Goal: Information Seeking & Learning: Understand process/instructions

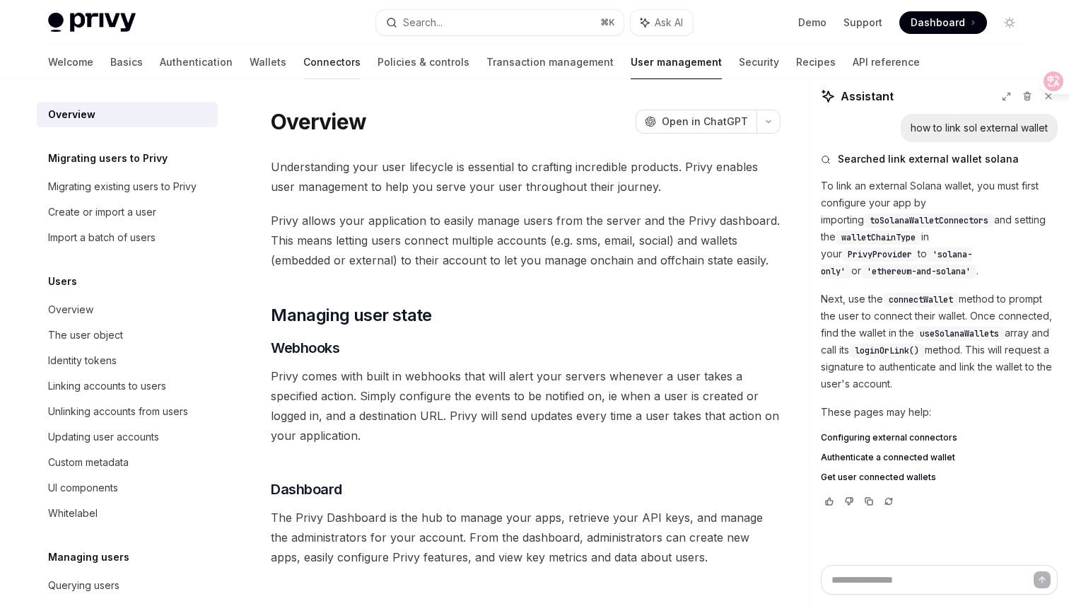
click at [303, 61] on link "Connectors" at bounding box center [331, 62] width 57 height 34
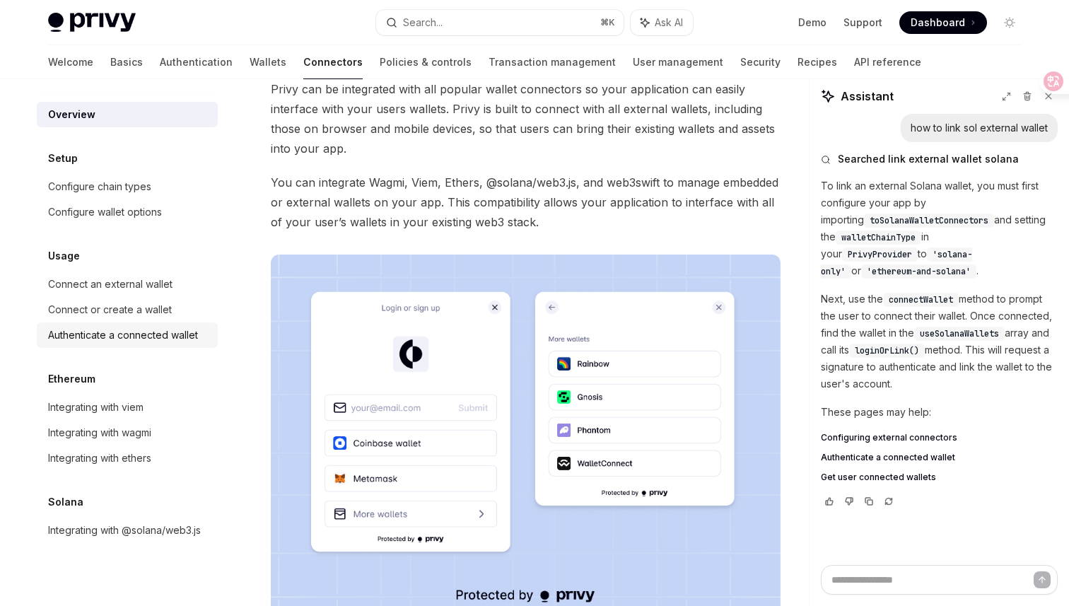
scroll to position [81, 0]
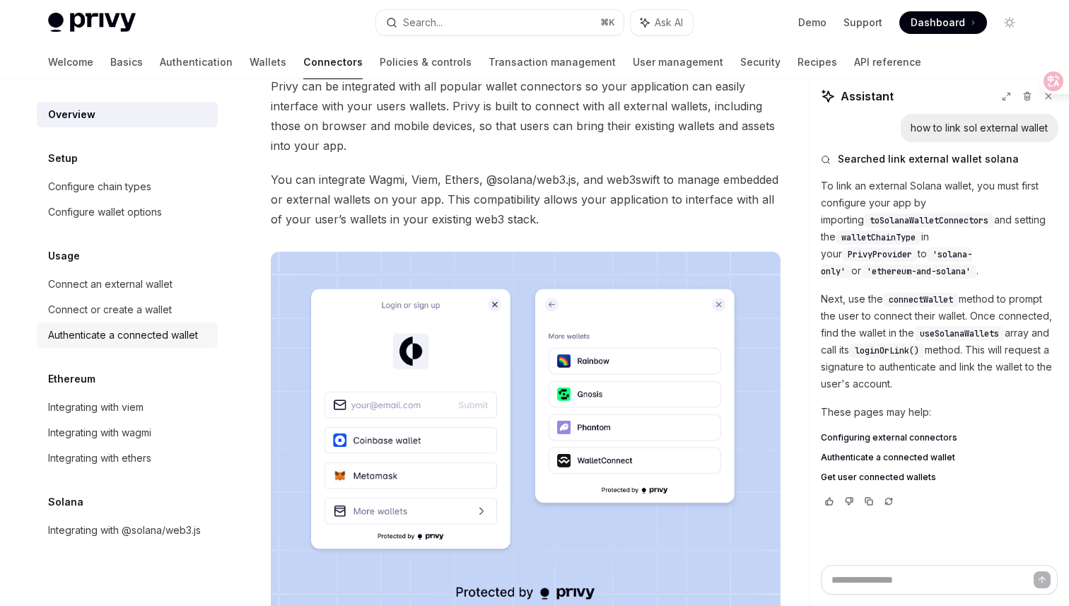
click at [175, 339] on div "Authenticate a connected wallet" at bounding box center [123, 335] width 150 height 17
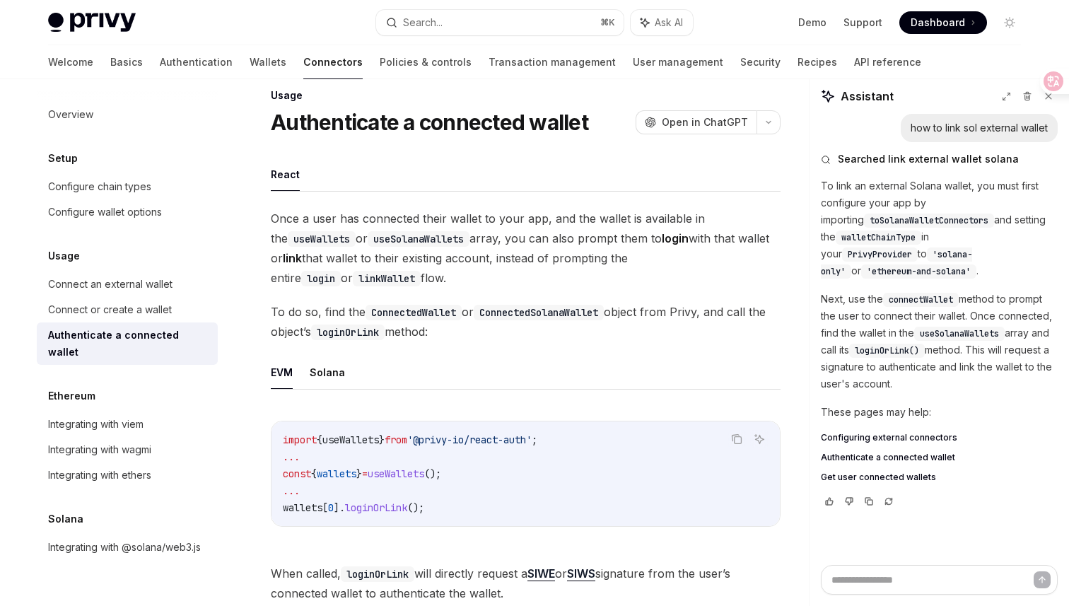
scroll to position [21, 0]
click at [353, 278] on code "linkWallet" at bounding box center [387, 278] width 68 height 16
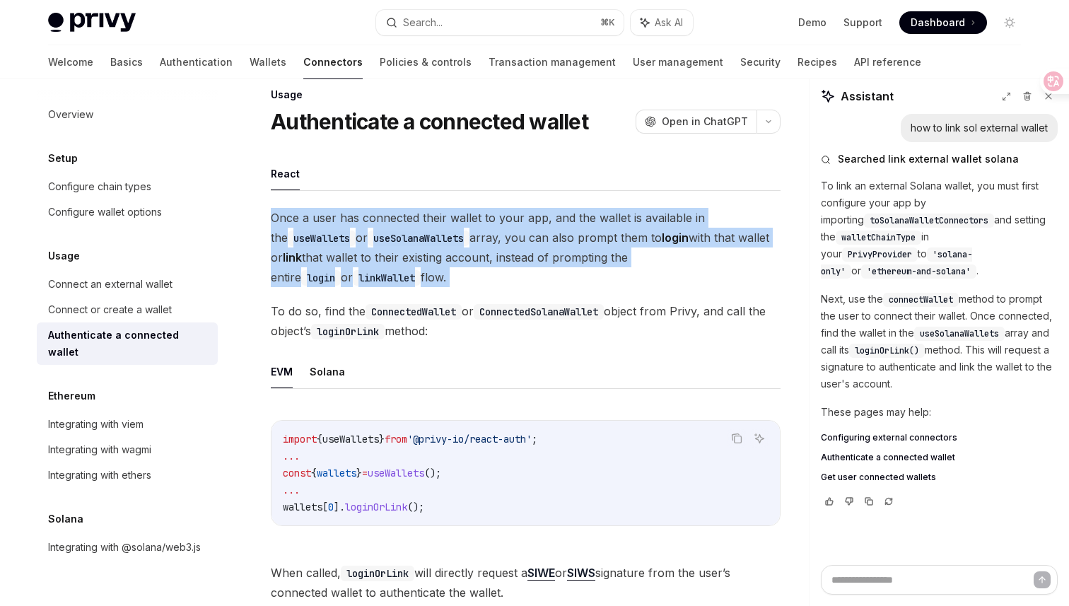
click at [353, 277] on code "linkWallet" at bounding box center [387, 278] width 68 height 16
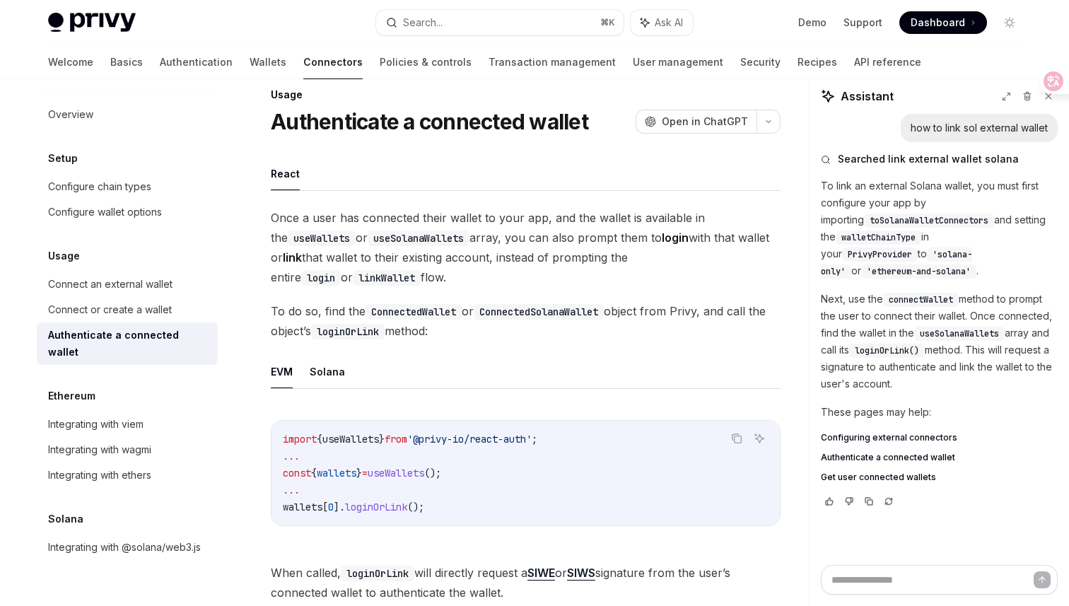
click at [353, 277] on code "linkWallet" at bounding box center [387, 278] width 68 height 16
click at [286, 219] on span "Once a user has connected their wallet to your app, and the wallet is available…" at bounding box center [526, 247] width 510 height 79
click at [329, 216] on span "Once a user has connected their wallet to your app, and the wallet is available…" at bounding box center [526, 247] width 510 height 79
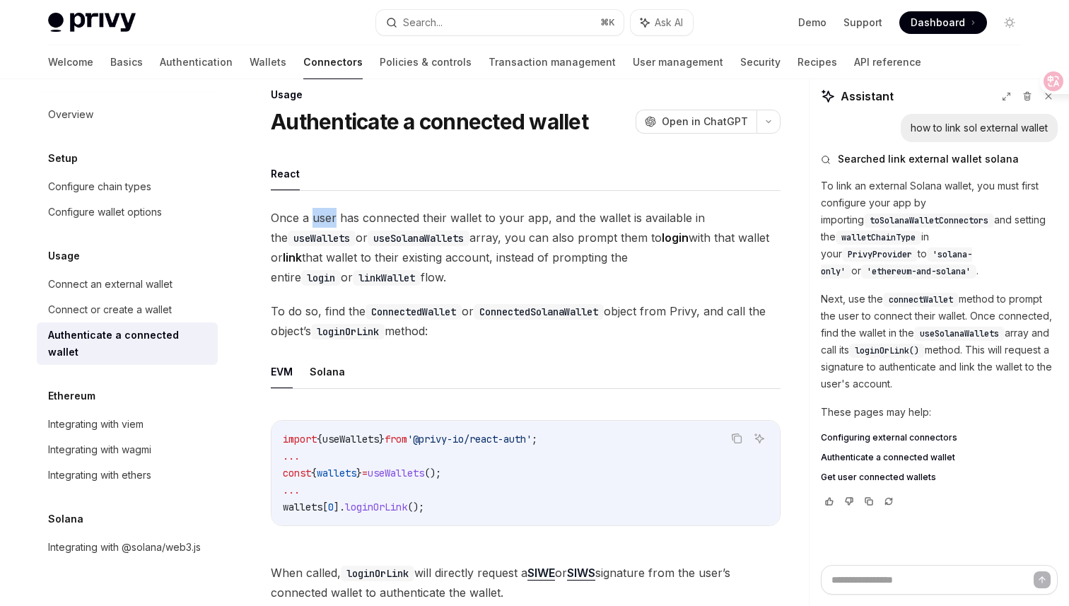
click at [353, 217] on span "Once a user has connected their wallet to your app, and the wallet is available…" at bounding box center [526, 247] width 510 height 79
click at [382, 221] on span "Once a user has connected their wallet to your app, and the wallet is available…" at bounding box center [526, 247] width 510 height 79
click at [432, 222] on span "Once a user has connected their wallet to your app, and the wallet is available…" at bounding box center [526, 247] width 510 height 79
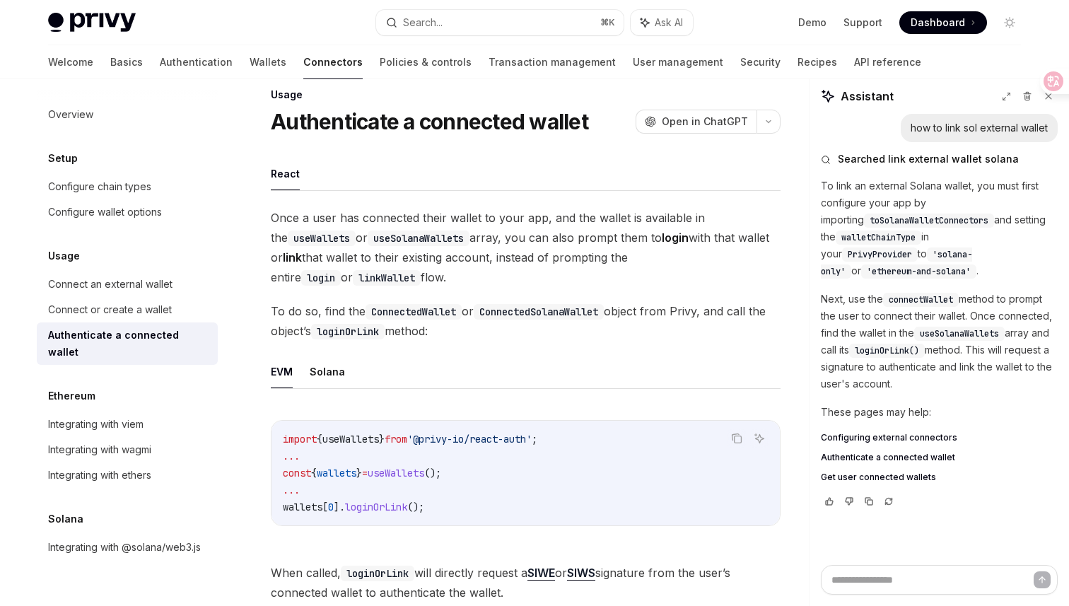
click at [432, 222] on span "Once a user has connected their wallet to your app, and the wallet is available…" at bounding box center [526, 247] width 510 height 79
click at [463, 218] on span "Once a user has connected their wallet to your app, and the wallet is available…" at bounding box center [526, 247] width 510 height 79
click at [483, 218] on span "Once a user has connected their wallet to your app, and the wallet is available…" at bounding box center [526, 247] width 510 height 79
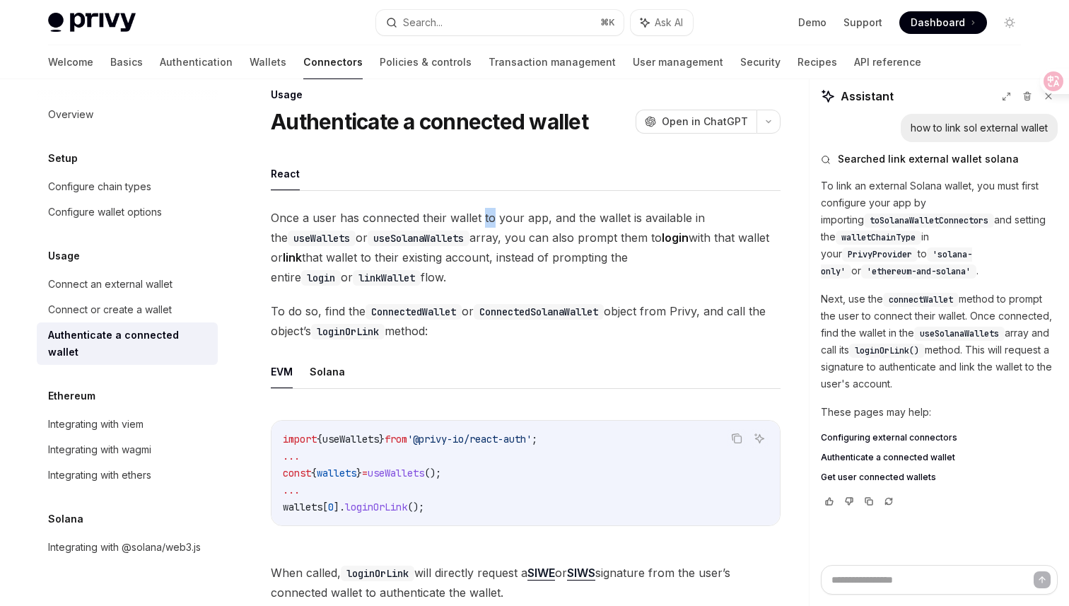
click at [505, 217] on span "Once a user has connected their wallet to your app, and the wallet is available…" at bounding box center [526, 247] width 510 height 79
click at [537, 214] on span "Once a user has connected their wallet to your app, and the wallet is available…" at bounding box center [526, 247] width 510 height 79
click at [558, 216] on span "Once a user has connected their wallet to your app, and the wallet is available…" at bounding box center [526, 247] width 510 height 79
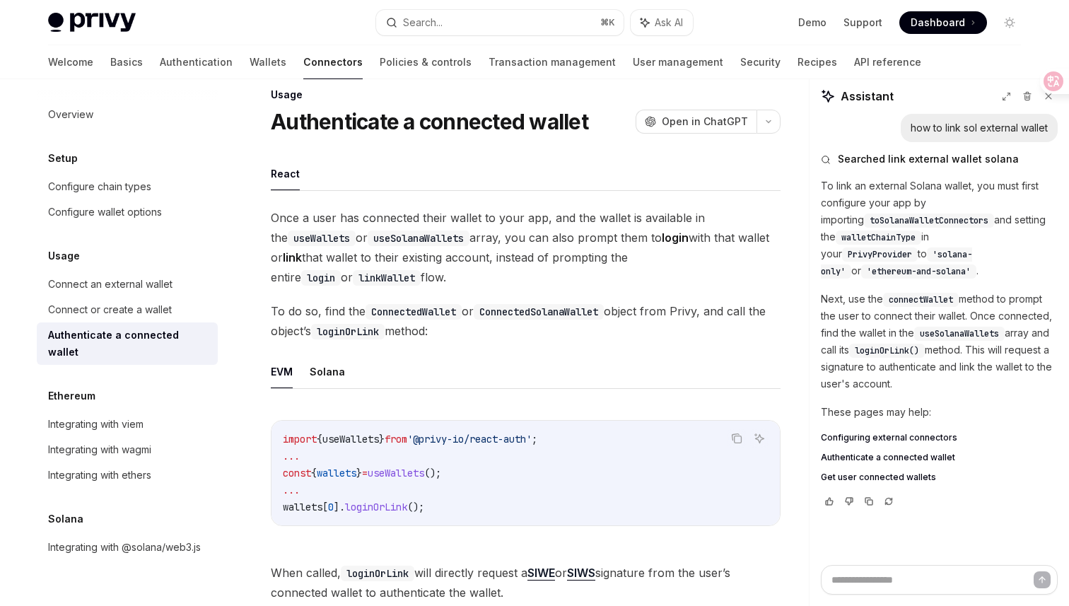
click at [558, 216] on span "Once a user has connected their wallet to your app, and the wallet is available…" at bounding box center [526, 247] width 510 height 79
click at [582, 218] on span "Once a user has connected their wallet to your app, and the wallet is available…" at bounding box center [526, 247] width 510 height 79
click at [604, 221] on span "Once a user has connected their wallet to your app, and the wallet is available…" at bounding box center [526, 247] width 510 height 79
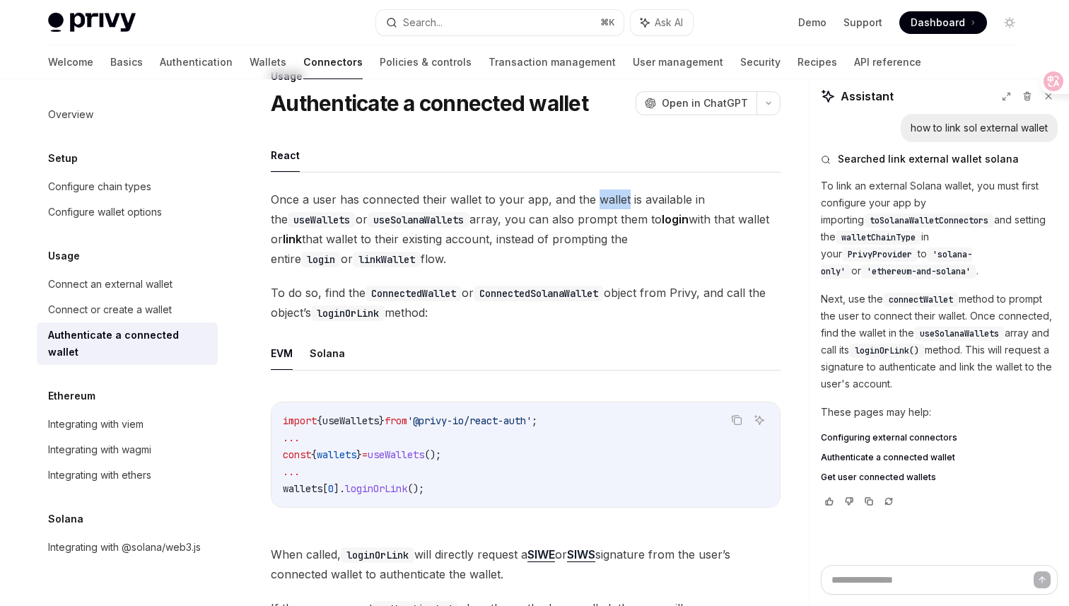
scroll to position [27, 0]
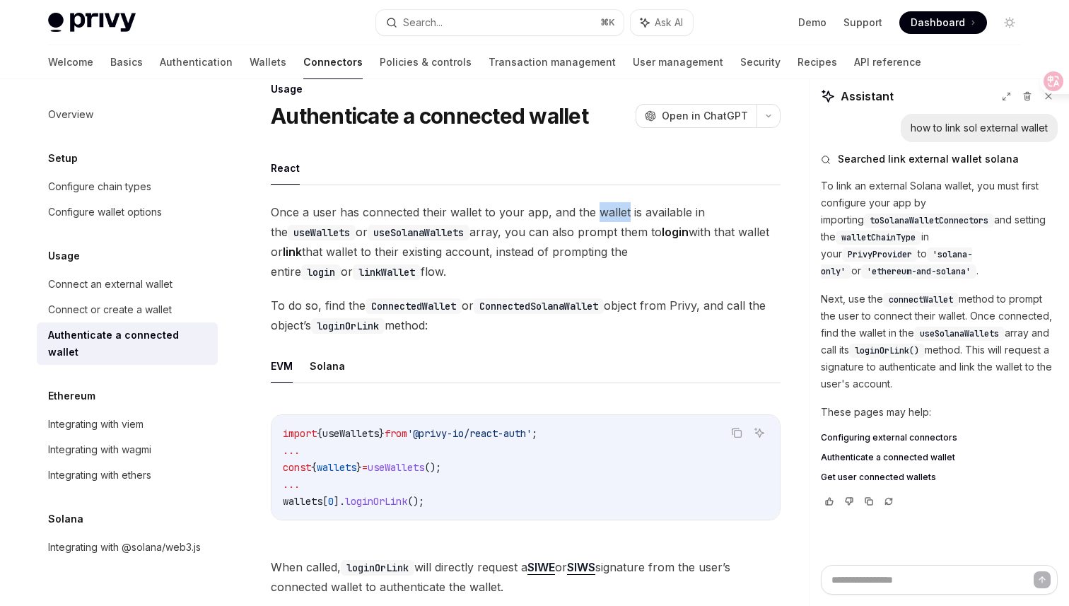
click at [283, 215] on span "Once a user has connected their wallet to your app, and the wallet is available…" at bounding box center [526, 241] width 510 height 79
click at [308, 212] on span "Once a user has connected their wallet to your app, and the wallet is available…" at bounding box center [526, 241] width 510 height 79
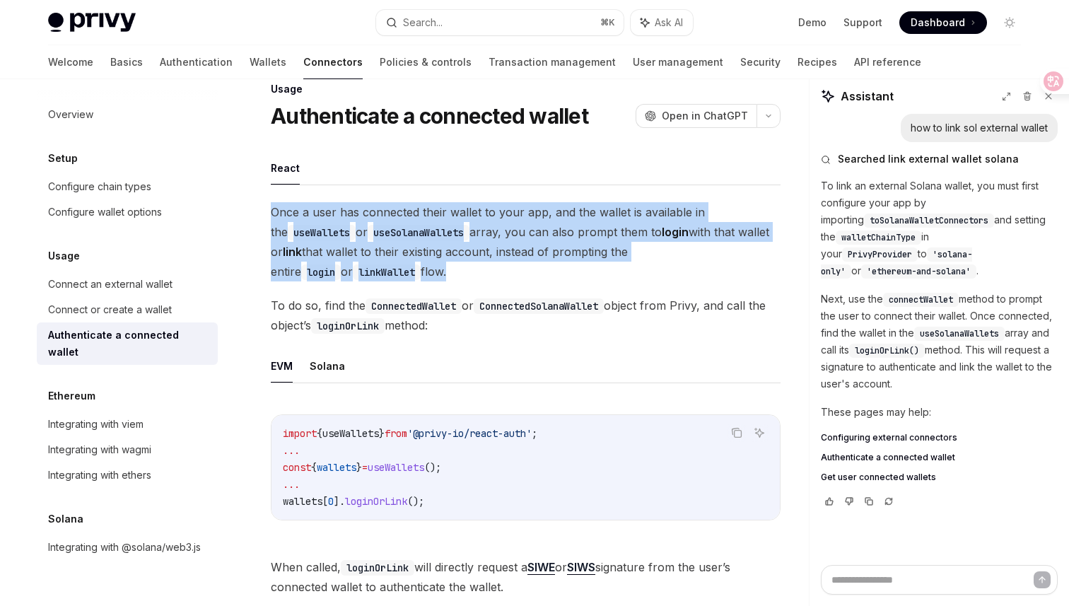
drag, startPoint x: 366, startPoint y: 273, endPoint x: 262, endPoint y: 212, distance: 120.4
click at [375, 278] on span "Once a user has connected their wallet to your app, and the wallet is available…" at bounding box center [526, 241] width 510 height 79
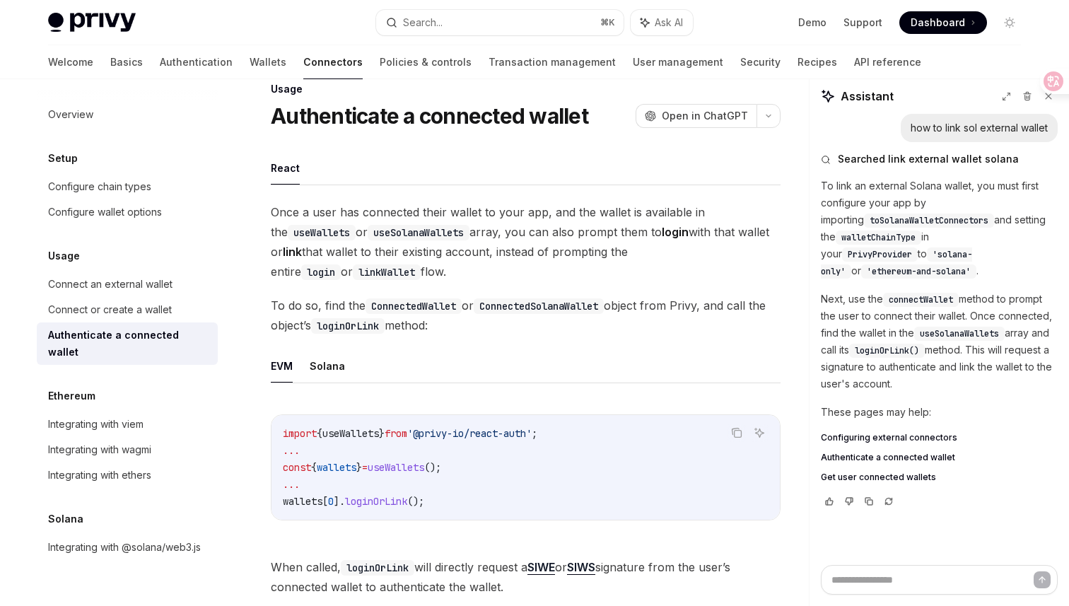
click at [359, 271] on span "Once a user has connected their wallet to your app, and the wallet is available…" at bounding box center [526, 241] width 510 height 79
click at [368, 270] on span "Once a user has connected their wallet to your app, and the wallet is available…" at bounding box center [526, 241] width 510 height 79
click at [286, 210] on span "Once a user has connected their wallet to your app, and the wallet is available…" at bounding box center [526, 241] width 510 height 79
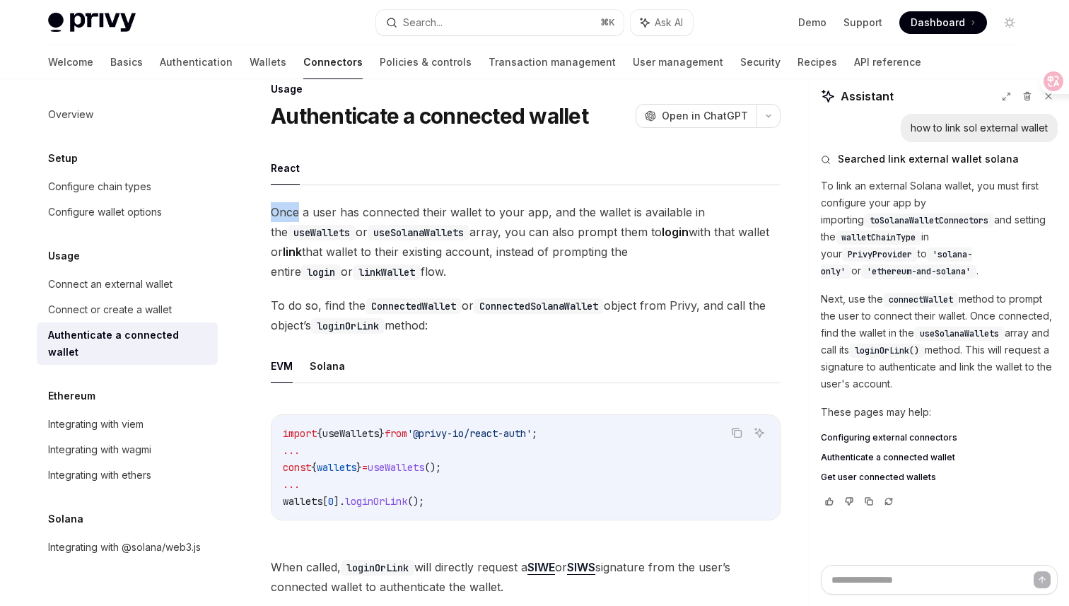
click at [299, 212] on span "Once a user has connected their wallet to your app, and the wallet is available…" at bounding box center [526, 241] width 510 height 79
drag, startPoint x: 305, startPoint y: 212, endPoint x: 416, endPoint y: 215, distance: 111.0
click at [415, 215] on span "Once a user has connected their wallet to your app, and the wallet is available…" at bounding box center [526, 241] width 510 height 79
click at [416, 215] on span "Once a user has connected their wallet to your app, and the wallet is available…" at bounding box center [526, 241] width 510 height 79
drag, startPoint x: 295, startPoint y: 213, endPoint x: 469, endPoint y: 207, distance: 174.0
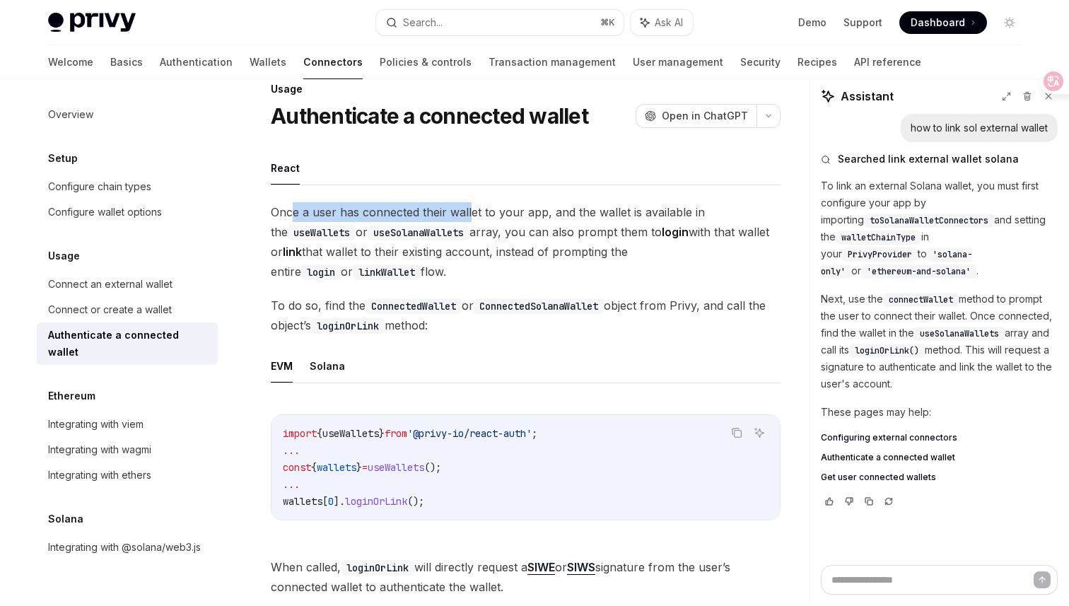
click at [469, 207] on span "Once a user has connected their wallet to your app, and the wallet is available…" at bounding box center [526, 241] width 510 height 79
click at [384, 253] on span "Once a user has connected their wallet to your app, and the wallet is available…" at bounding box center [526, 241] width 510 height 79
click at [310, 227] on code "useWallets" at bounding box center [322, 233] width 68 height 16
click at [371, 227] on code "useSolanaWallets" at bounding box center [419, 233] width 102 height 16
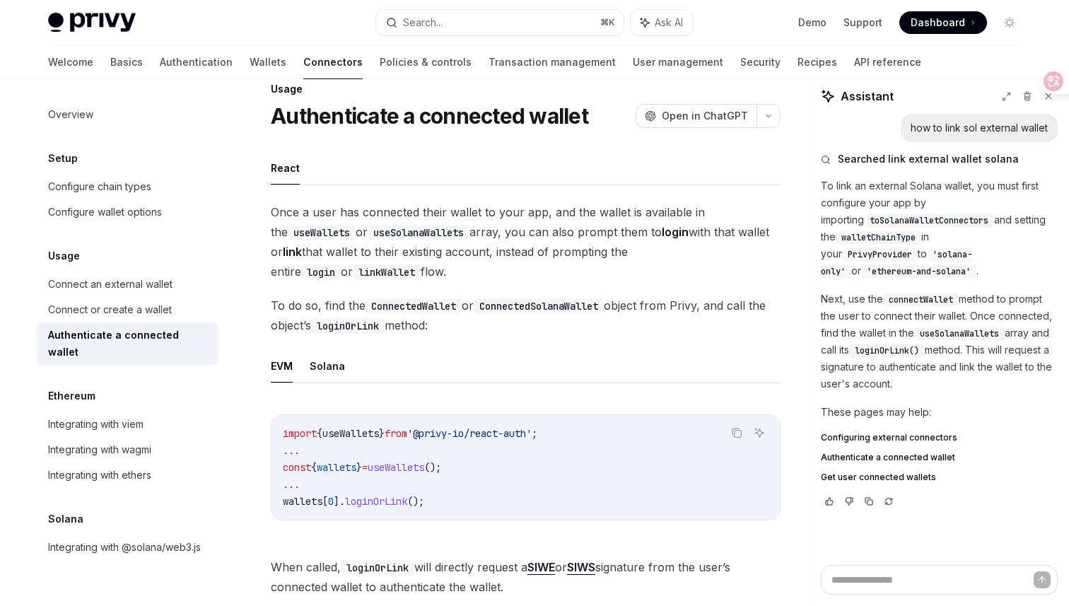
drag, startPoint x: 268, startPoint y: 208, endPoint x: 445, endPoint y: 274, distance: 189.2
click at [445, 274] on span "Once a user has connected their wallet to your app, and the wallet is available…" at bounding box center [526, 241] width 510 height 79
click at [1048, 86] on icon at bounding box center [1043, 81] width 12 height 11
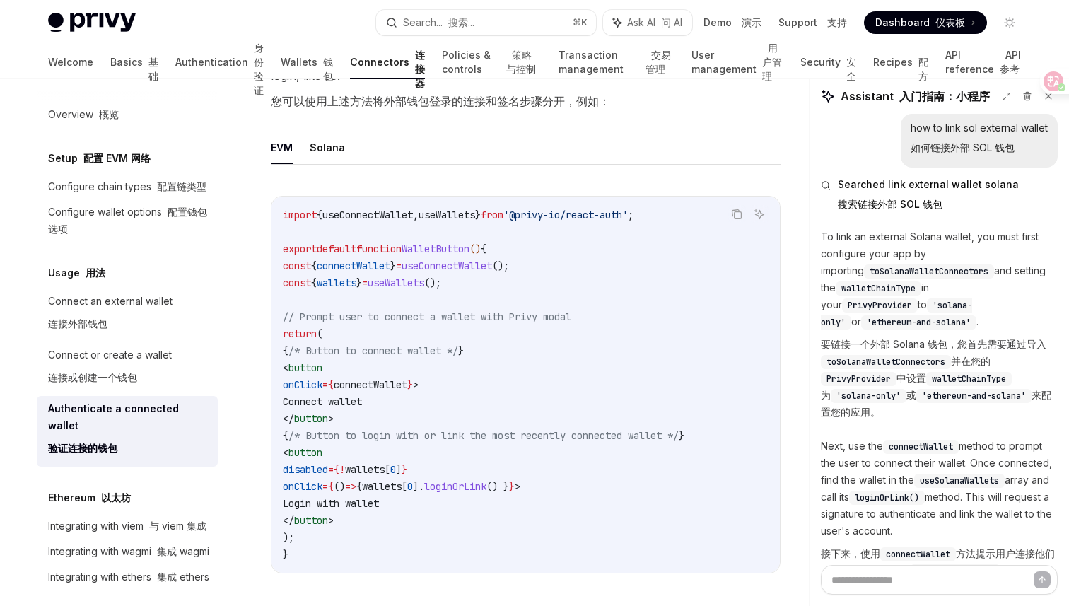
scroll to position [1016, 0]
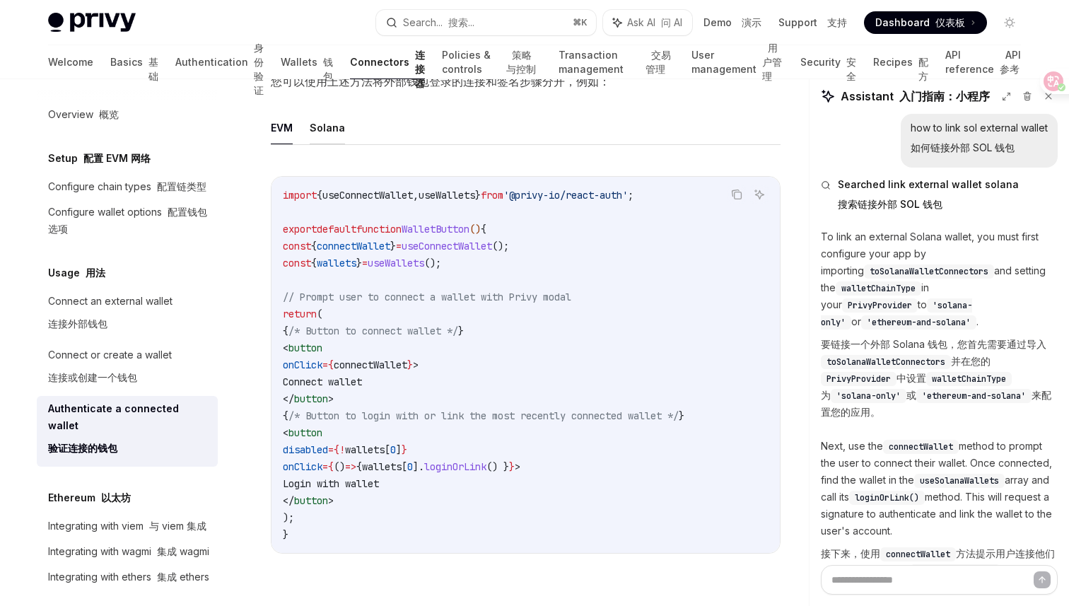
click at [331, 143] on button "Solana" at bounding box center [327, 127] width 35 height 33
type textarea "*"
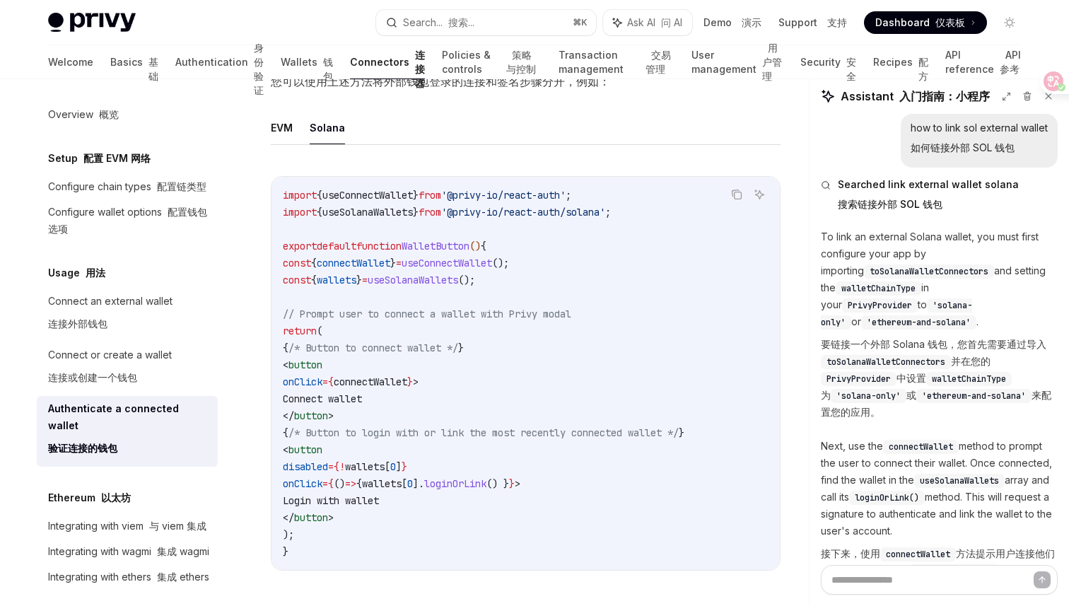
click at [390, 269] on span "connectWallet" at bounding box center [354, 263] width 74 height 13
click at [430, 309] on code "import { useConnectWallet } from '@privy-io/react-auth' ; import { useSolanaWal…" at bounding box center [526, 373] width 486 height 373
click at [356, 286] on span "wallets" at bounding box center [337, 280] width 40 height 13
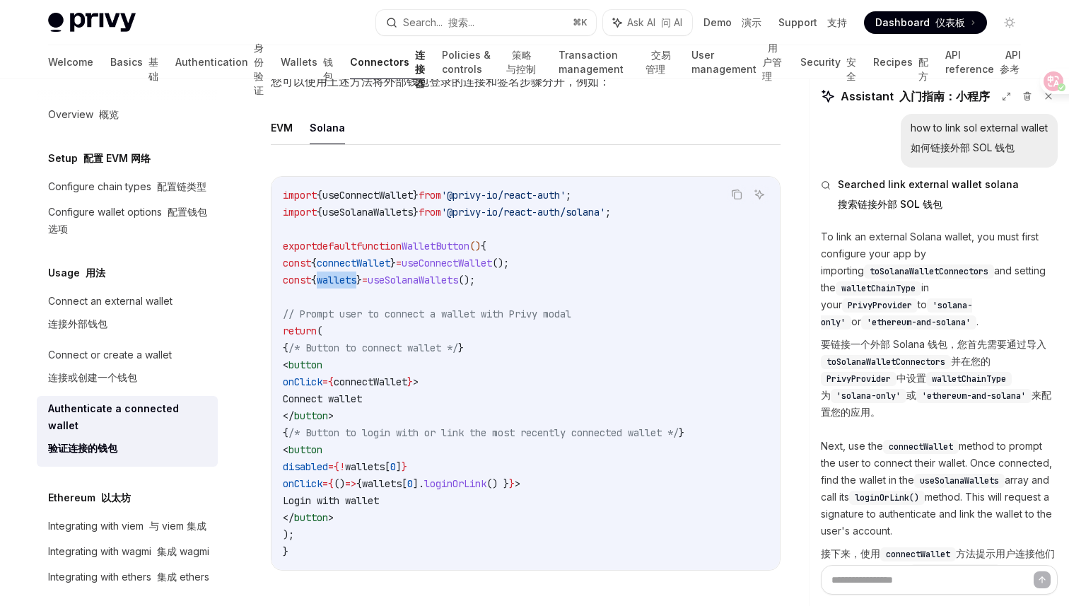
click at [356, 286] on span "wallets" at bounding box center [337, 280] width 40 height 13
